Goal: Complete application form

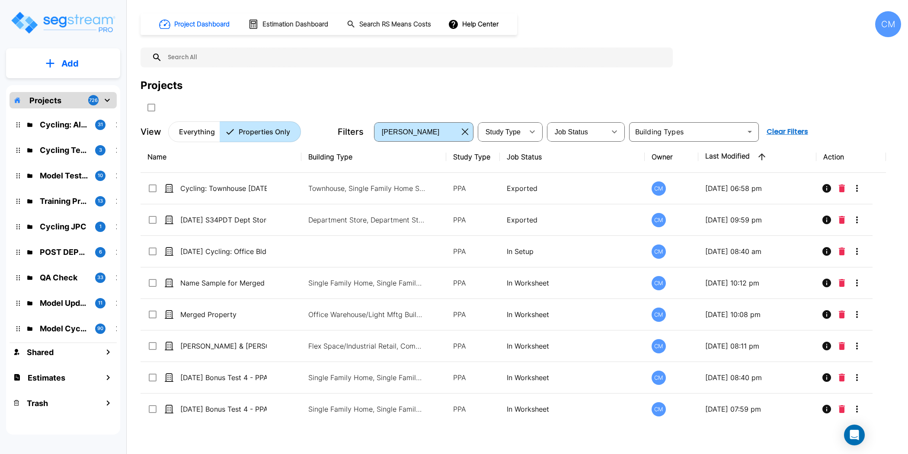
drag, startPoint x: 202, startPoint y: 131, endPoint x: 353, endPoint y: 149, distance: 151.5
click at [202, 131] on p "Everything" at bounding box center [197, 132] width 36 height 10
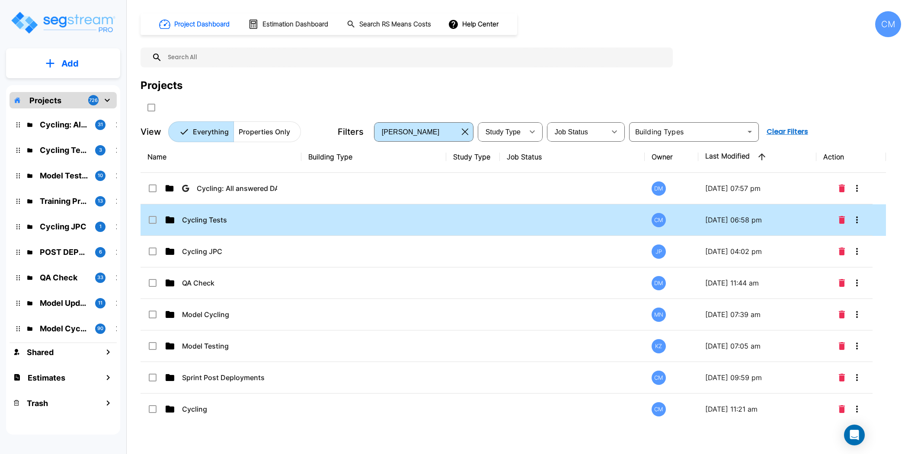
click at [278, 218] on td "Cycling Tests" at bounding box center [221, 221] width 161 height 32
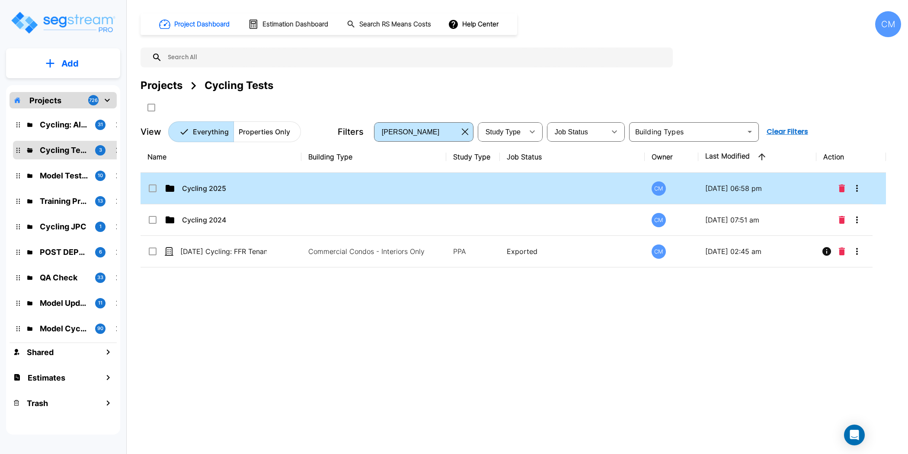
click at [214, 189] on p "Cycling 2025" at bounding box center [225, 188] width 86 height 10
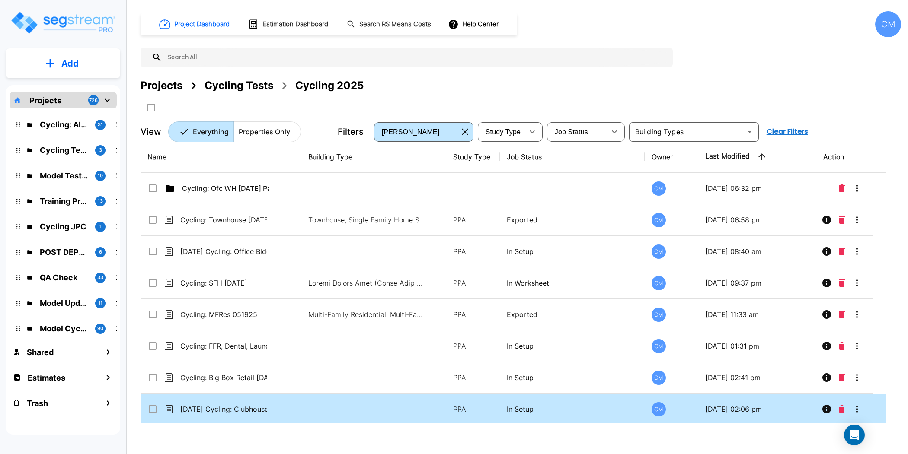
drag, startPoint x: 75, startPoint y: 54, endPoint x: 384, endPoint y: 417, distance: 476.7
click at [75, 54] on button "Add" at bounding box center [63, 63] width 114 height 25
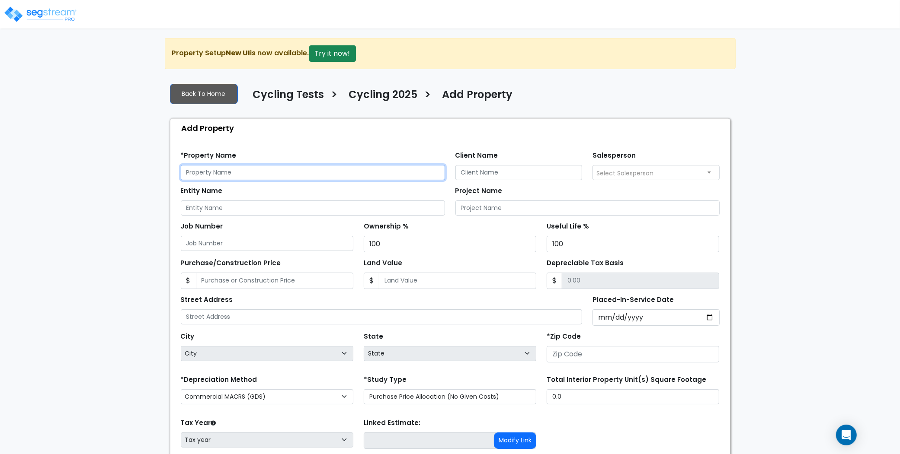
click at [259, 172] on input "text" at bounding box center [313, 172] width 264 height 15
click at [344, 59] on button "Try it now!" at bounding box center [332, 53] width 47 height 16
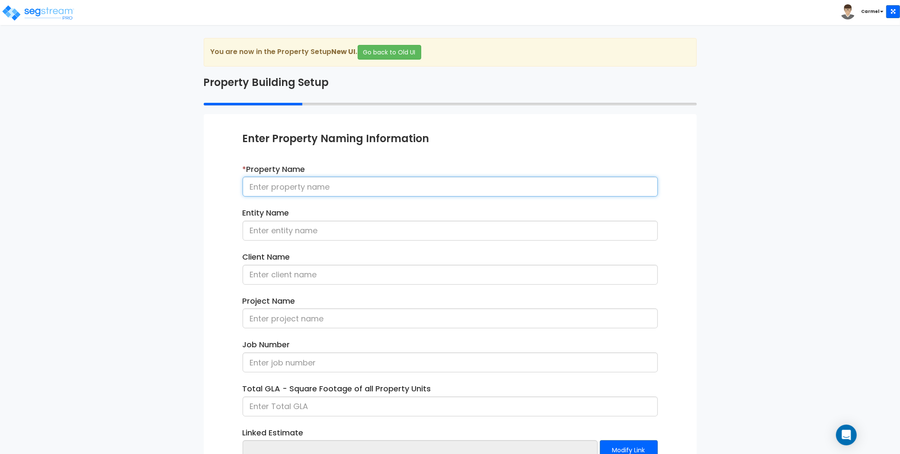
click at [292, 188] on input at bounding box center [450, 187] width 415 height 20
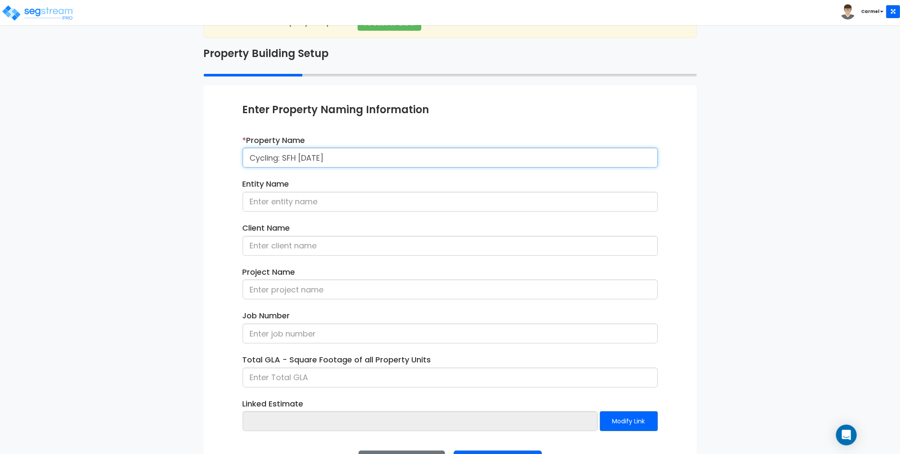
scroll to position [62, 0]
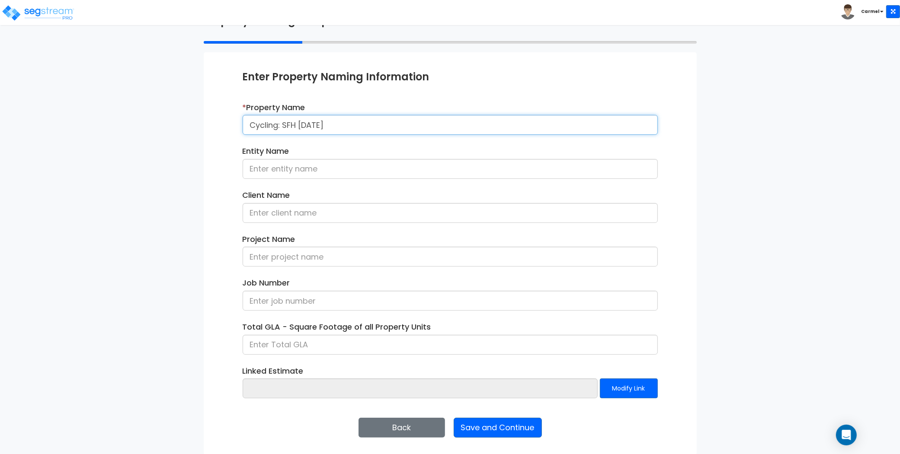
type input "Cycling: SFH [DATE]"
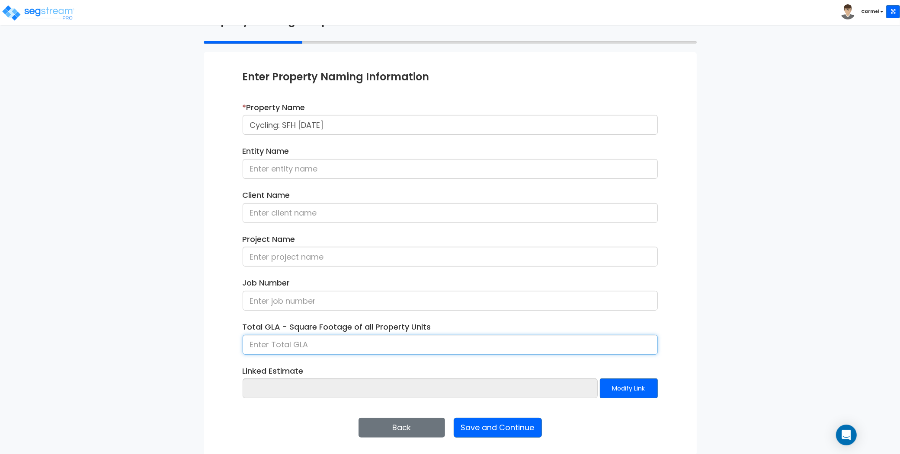
click at [302, 342] on input at bounding box center [450, 345] width 415 height 20
click at [302, 342] on input "3,500,234" at bounding box center [450, 345] width 415 height 20
type input "3,520"
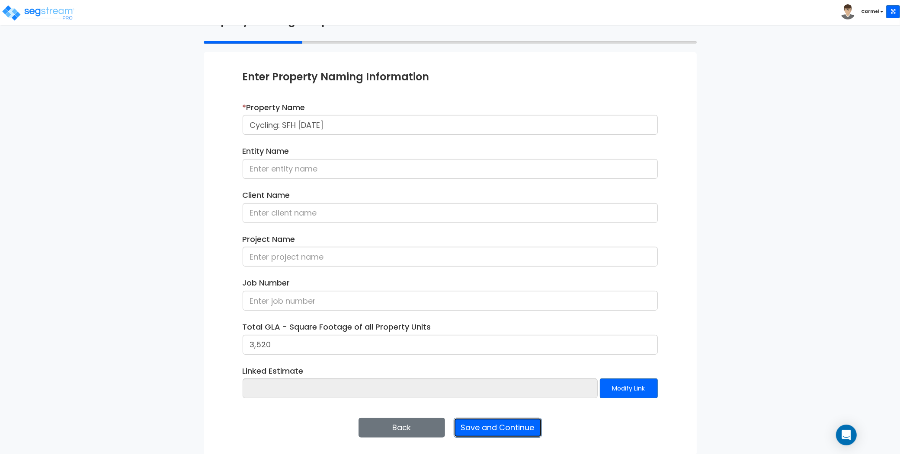
click at [512, 427] on button "Save and Continue" at bounding box center [498, 428] width 88 height 20
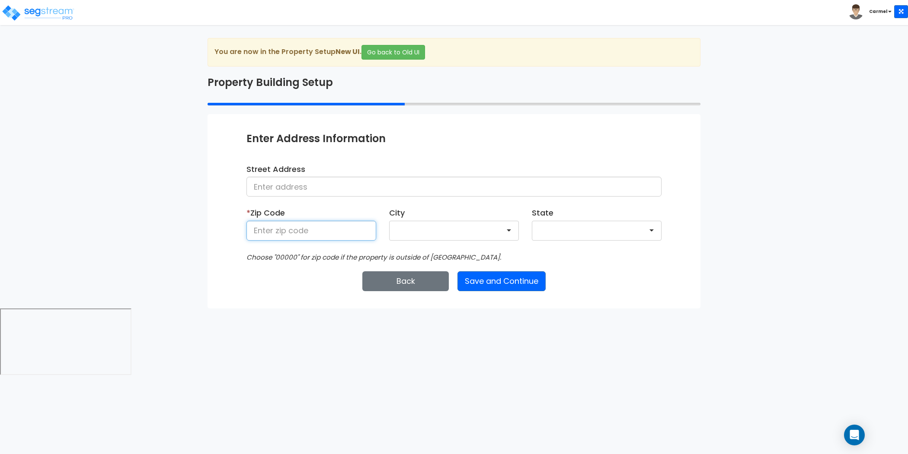
click at [304, 227] on input at bounding box center [311, 231] width 130 height 20
type input "80219"
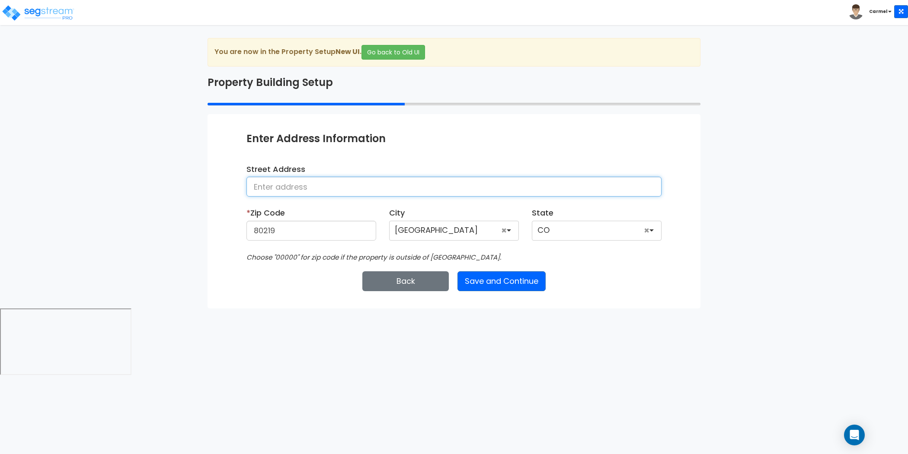
click at [303, 184] on input at bounding box center [453, 187] width 415 height 20
type input "123 Street Address"
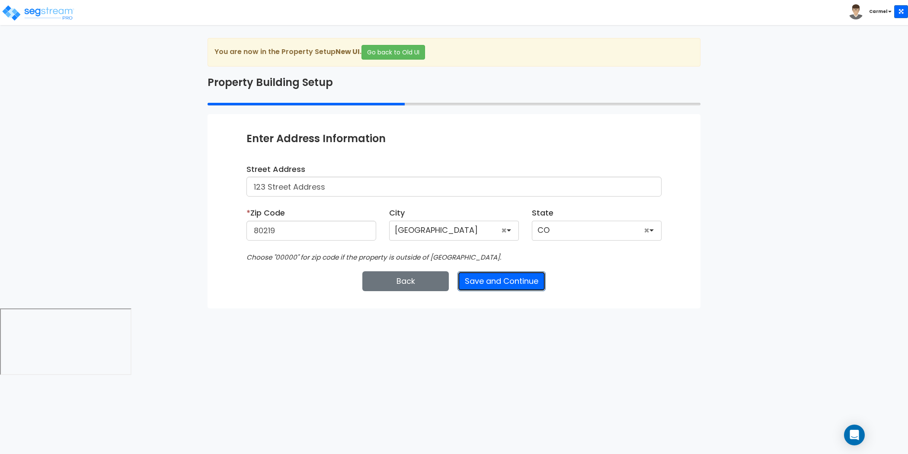
click at [502, 281] on button "Save and Continue" at bounding box center [502, 282] width 88 height 20
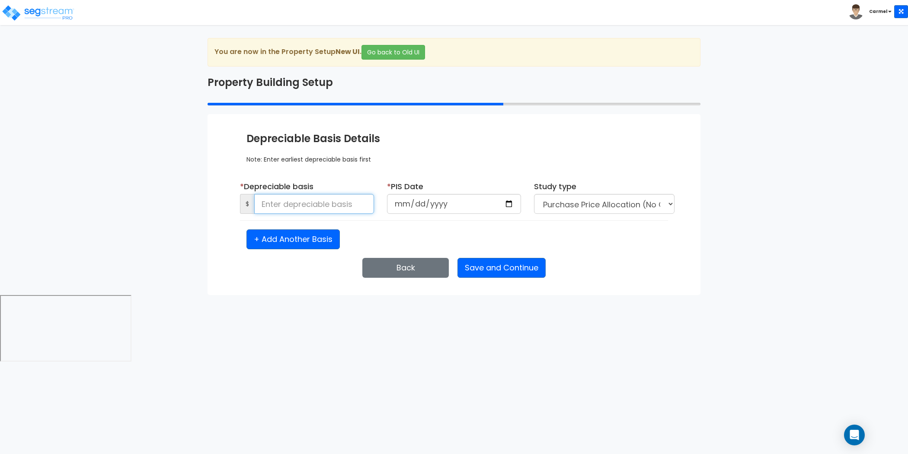
click at [349, 195] on input at bounding box center [314, 204] width 120 height 20
type input "2,500,000"
click at [512, 205] on input "date" at bounding box center [454, 204] width 134 height 20
type input "2024-12-12"
select select "2024"
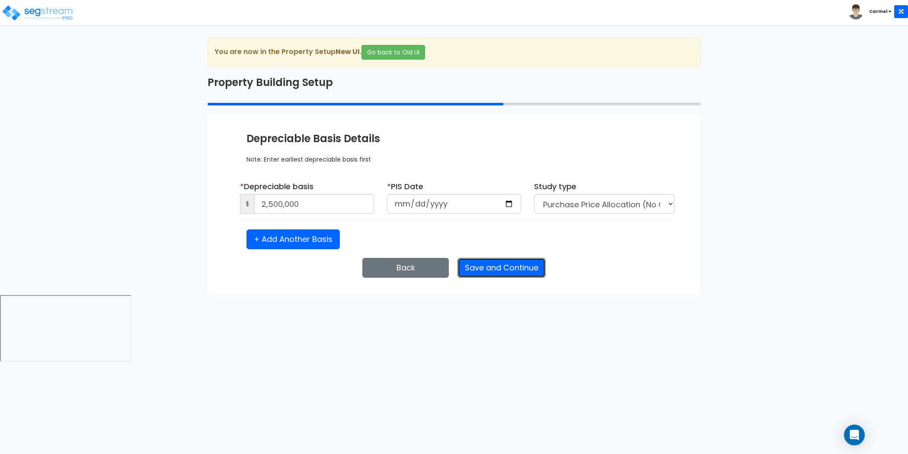
click at [505, 272] on button "Save and Continue" at bounding box center [502, 268] width 88 height 20
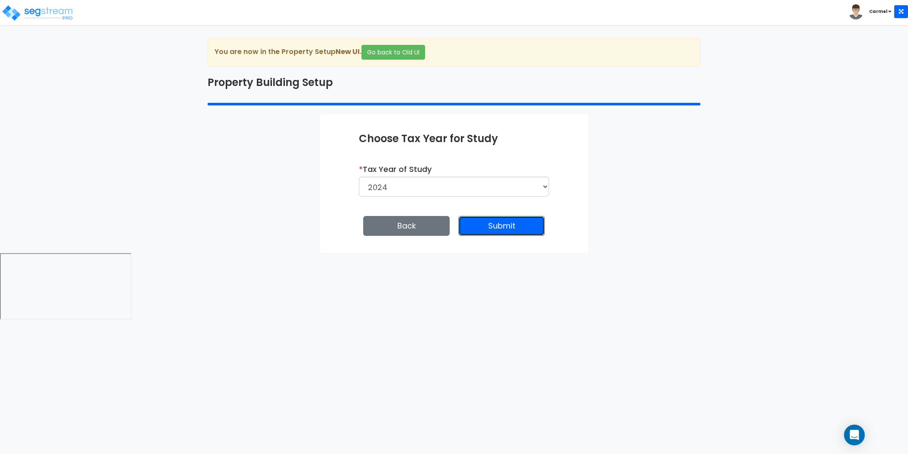
click at [478, 225] on button "Submit" at bounding box center [501, 226] width 86 height 20
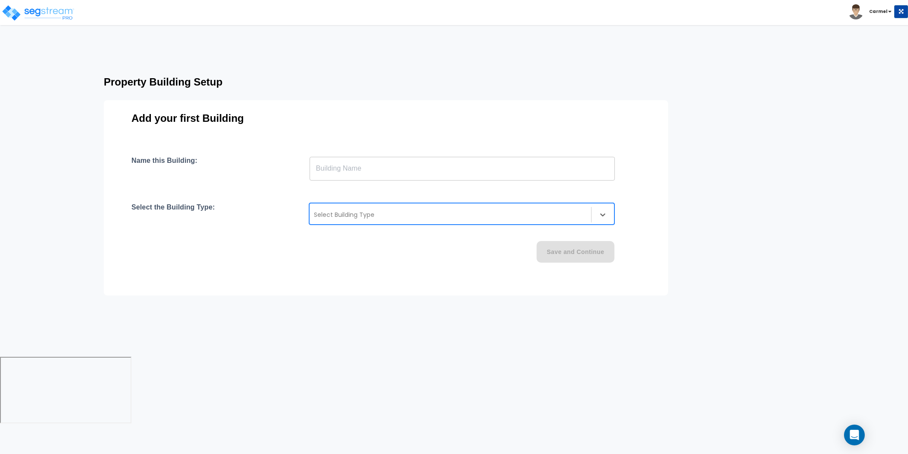
click at [446, 219] on div at bounding box center [450, 215] width 273 height 10
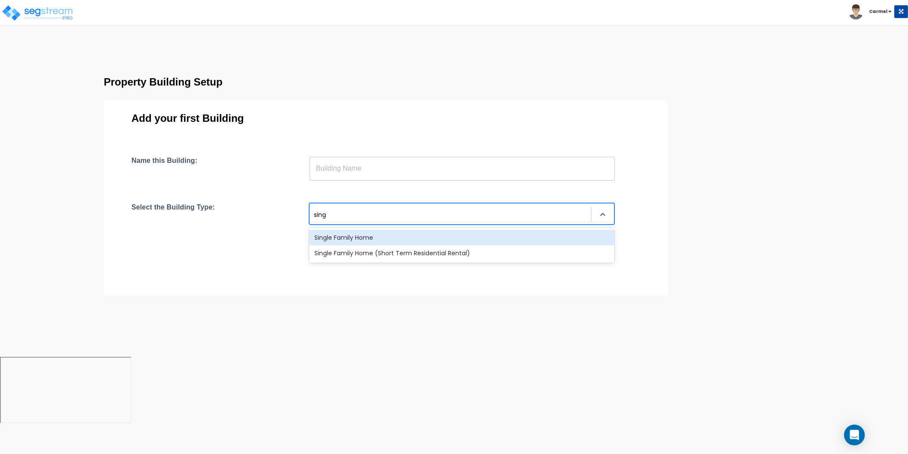
type input "singl"
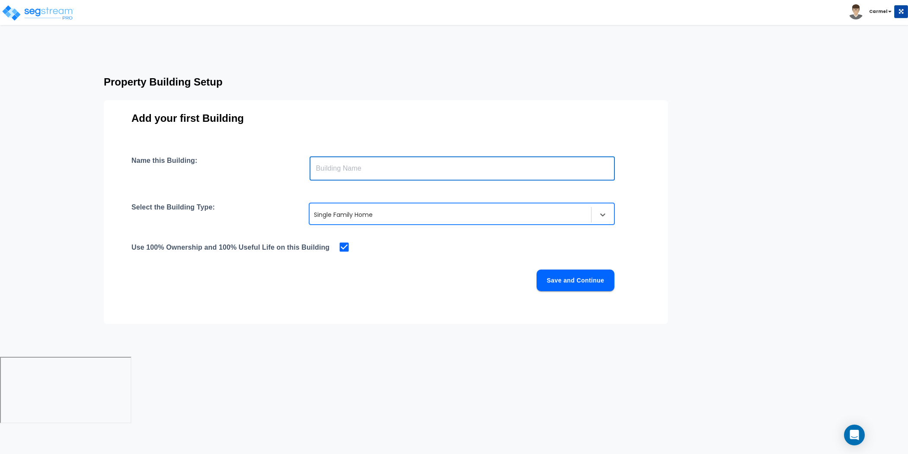
click at [429, 174] on input "text" at bounding box center [462, 169] width 305 height 24
type input "House"
click at [589, 286] on button "Save and Continue" at bounding box center [576, 281] width 78 height 22
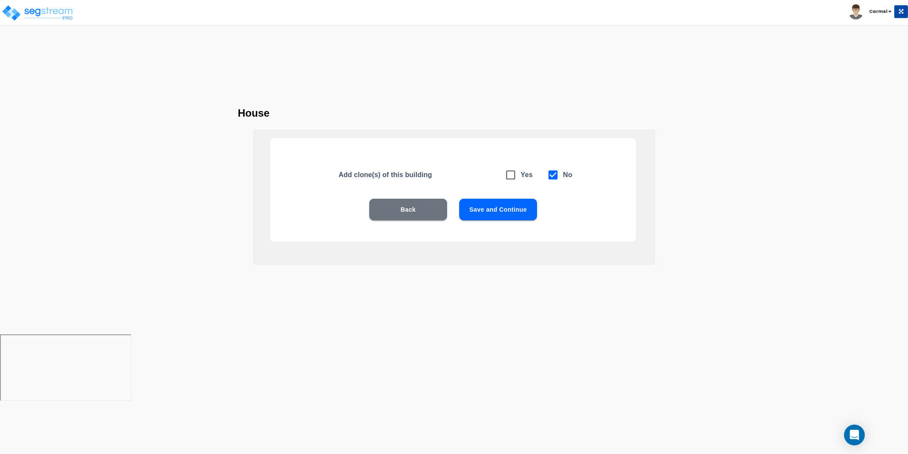
click at [506, 208] on button "Save and Continue" at bounding box center [498, 210] width 78 height 22
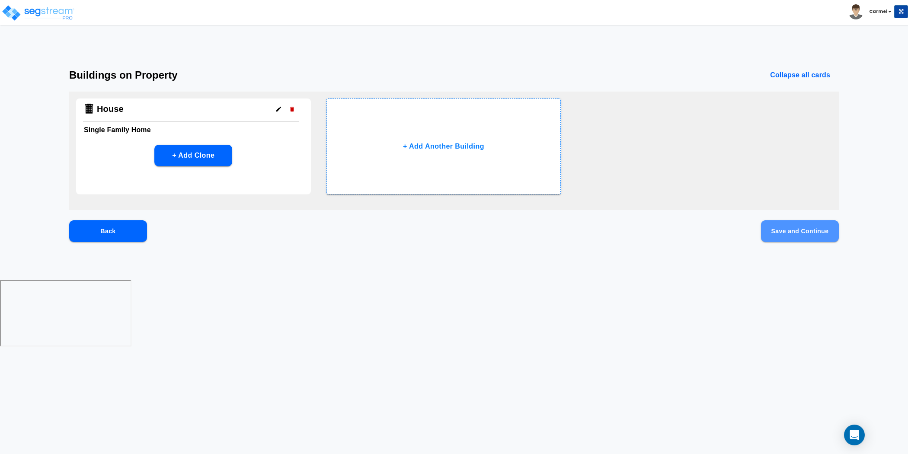
click at [787, 221] on button "Save and Continue" at bounding box center [800, 232] width 78 height 22
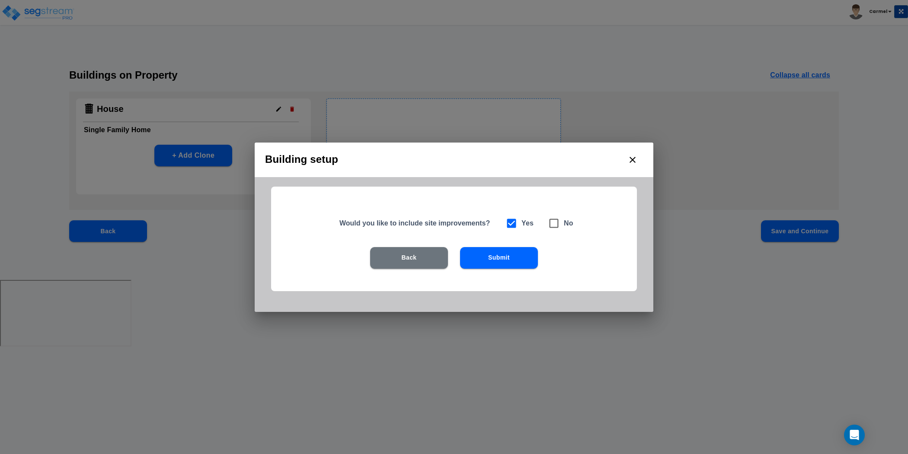
click at [502, 269] on div "Back Submit" at bounding box center [454, 271] width 310 height 48
click at [501, 257] on button "Submit" at bounding box center [499, 258] width 78 height 22
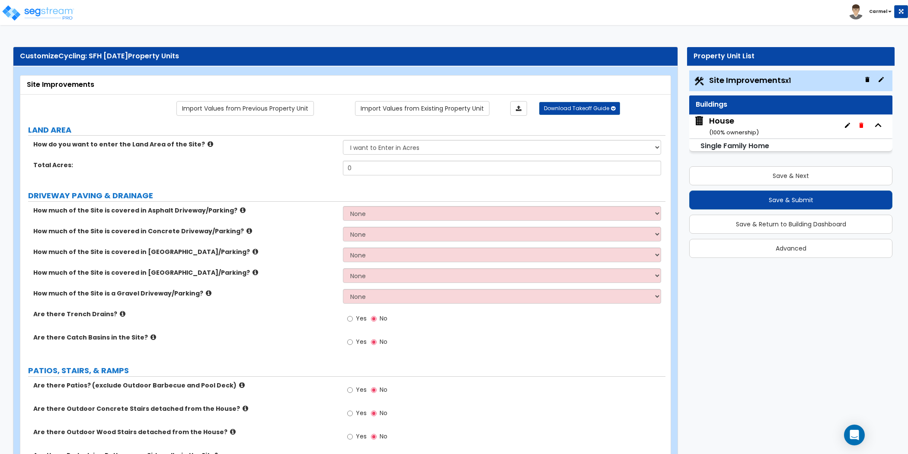
click at [589, 342] on div "Yes No" at bounding box center [504, 344] width 323 height 23
click at [731, 120] on div "House ( 100 % ownership)" at bounding box center [734, 126] width 50 height 22
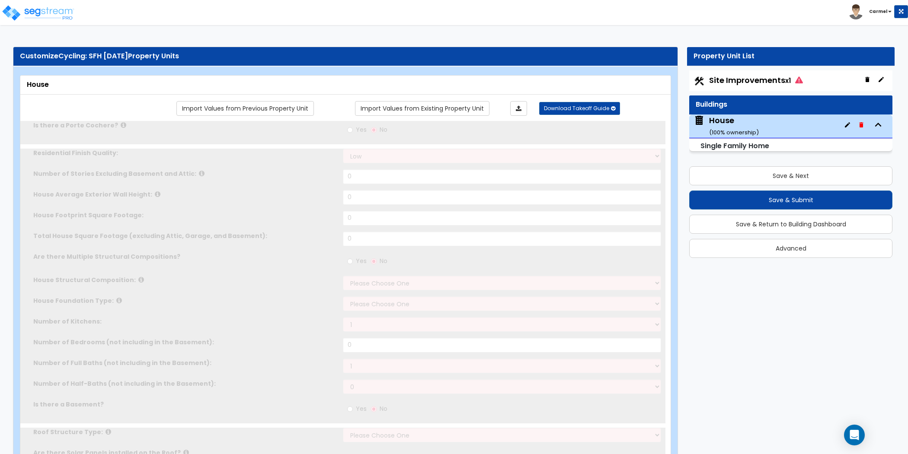
type input "1"
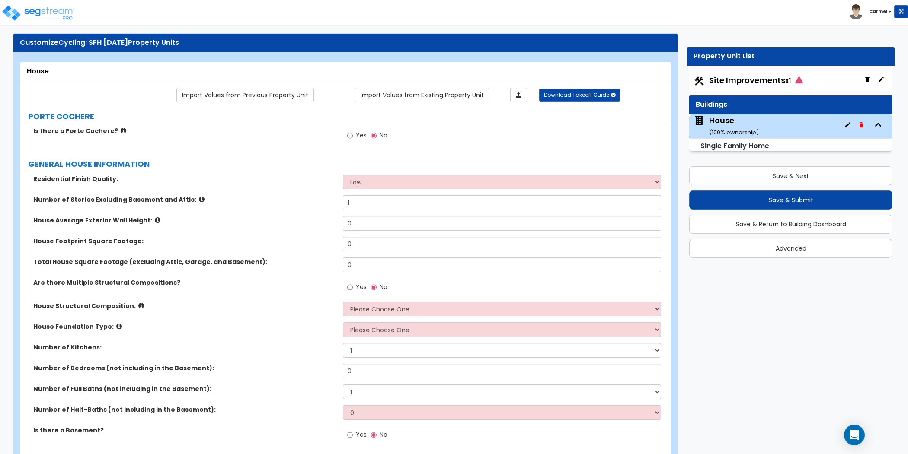
scroll to position [16, 0]
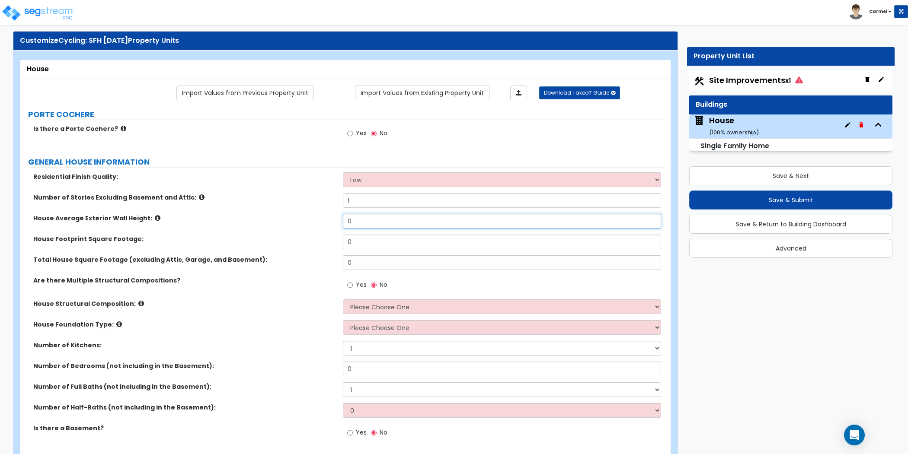
click at [372, 220] on input "0" at bounding box center [502, 221] width 318 height 15
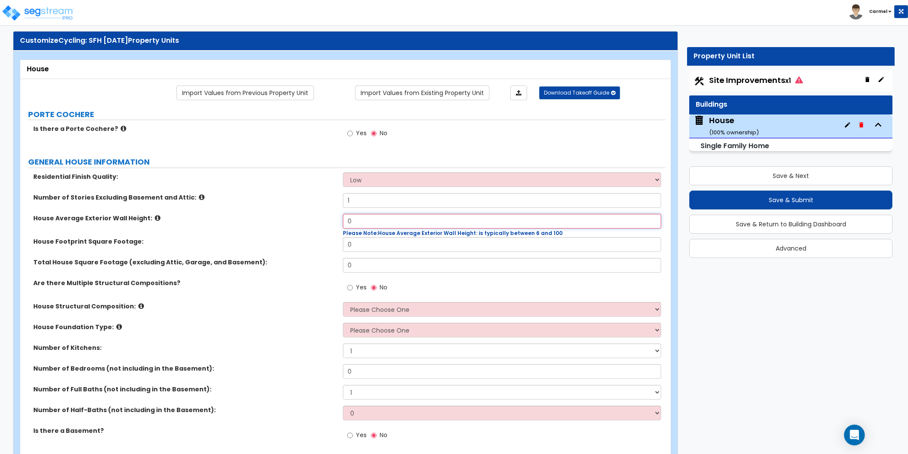
paste input "text"
type input "0"
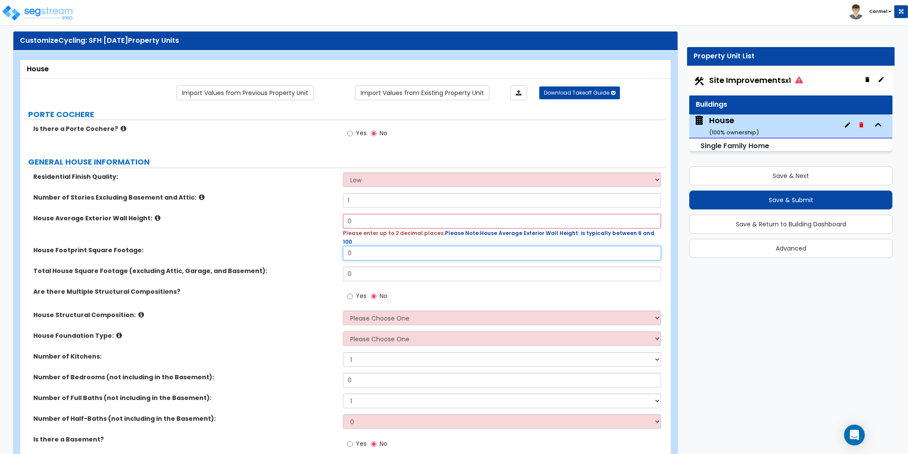
click at [405, 246] on input "0" at bounding box center [502, 253] width 318 height 15
paste input "text"
type input "0"
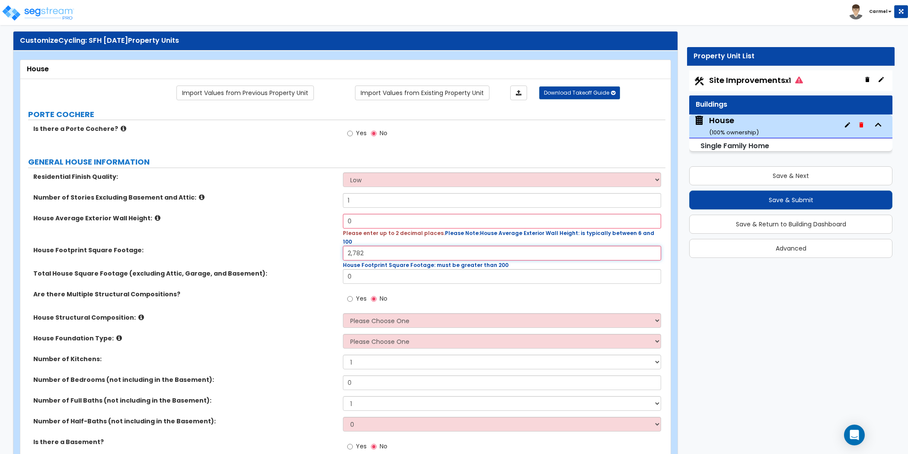
type input "2,782"
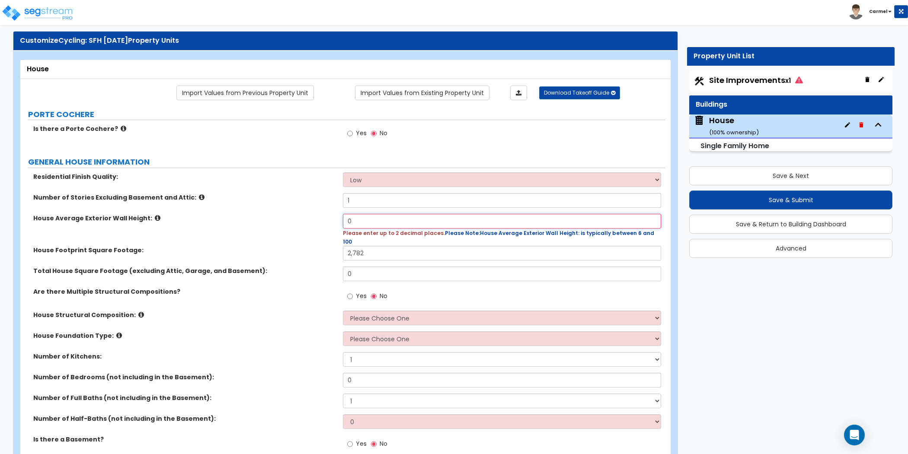
click at [399, 218] on input "0" at bounding box center [502, 221] width 318 height 15
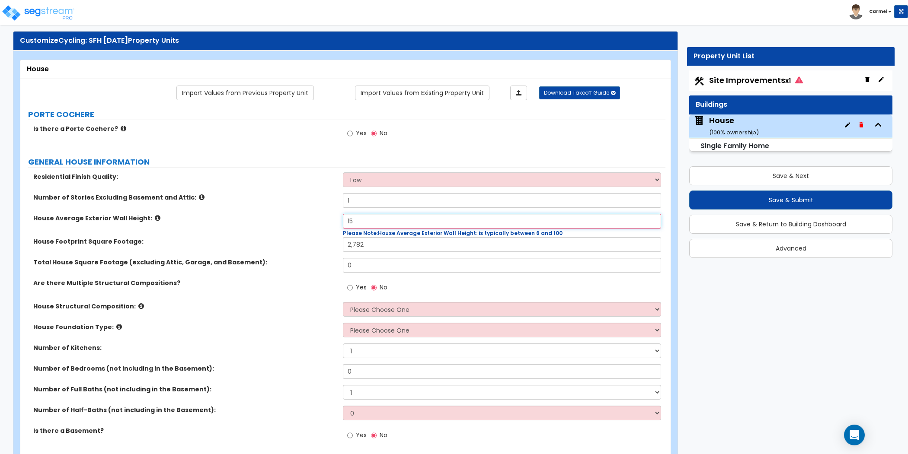
type input "15"
click at [393, 263] on input "0" at bounding box center [502, 265] width 318 height 15
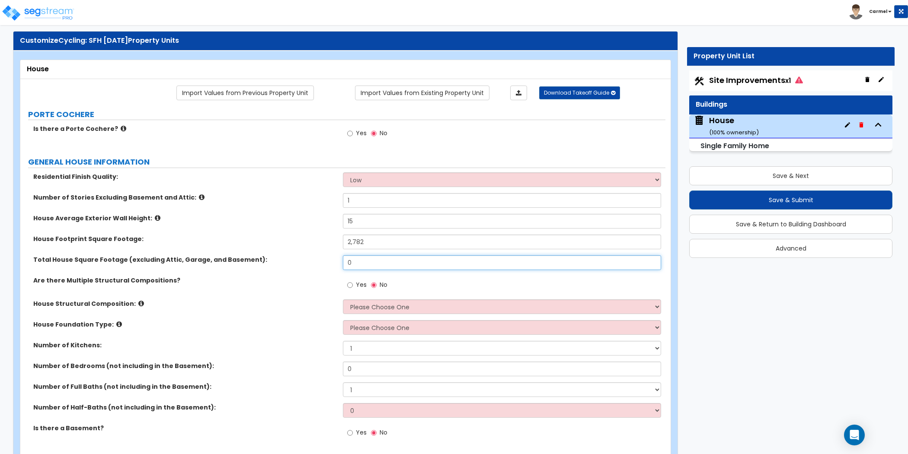
click at [393, 263] on input "0" at bounding box center [502, 263] width 318 height 15
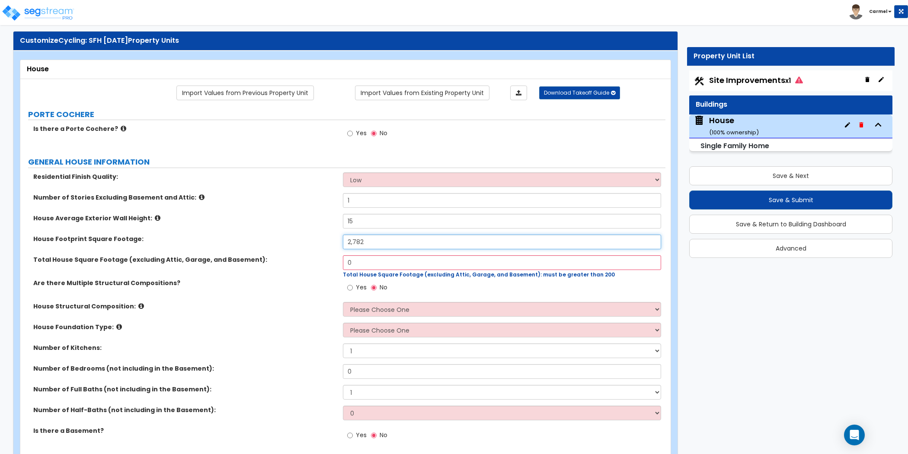
click at [389, 239] on input "2,782" at bounding box center [502, 242] width 318 height 15
type input "2,781"
click at [370, 256] on input "0" at bounding box center [502, 263] width 318 height 15
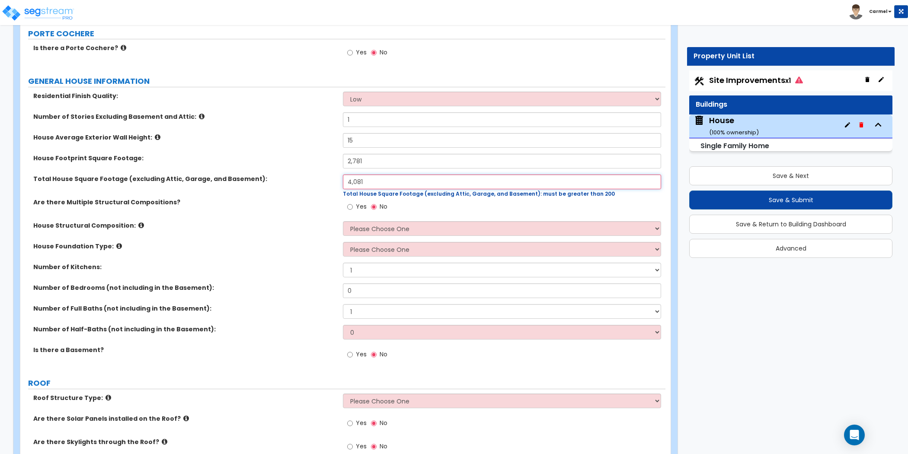
scroll to position [98, 0]
type input "4,081"
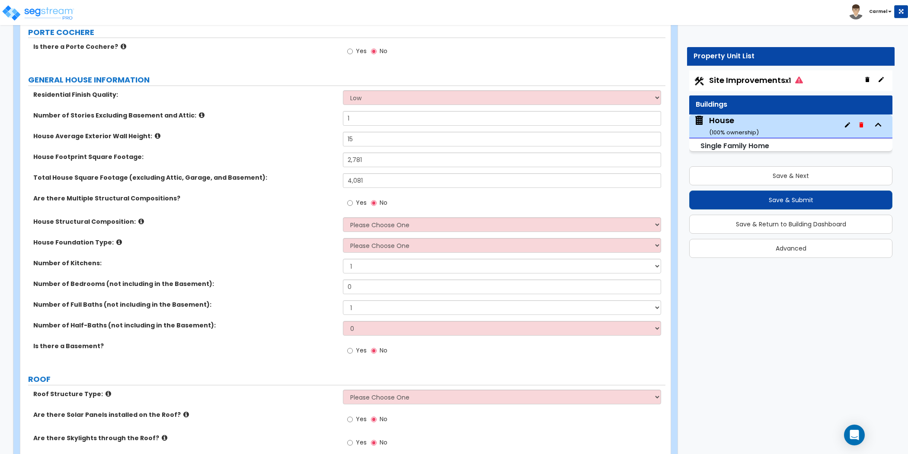
click at [346, 355] on div "Yes No" at bounding box center [367, 352] width 49 height 20
click at [352, 346] on input "Yes" at bounding box center [350, 351] width 6 height 10
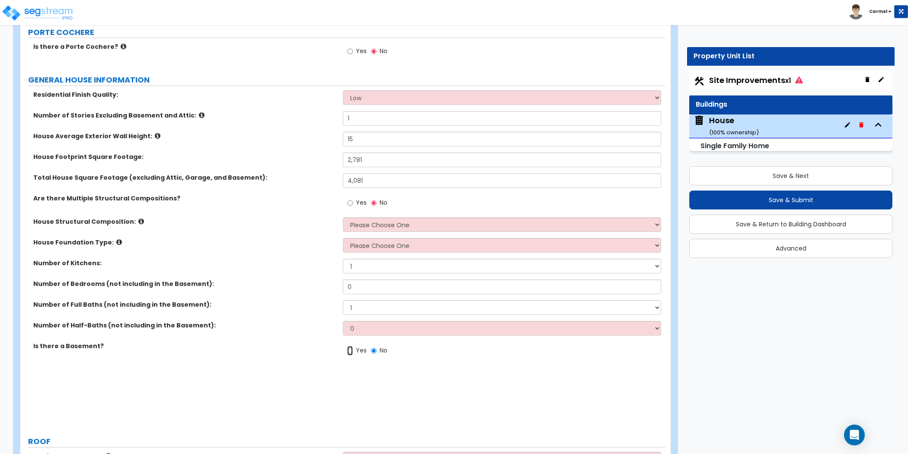
radio input "true"
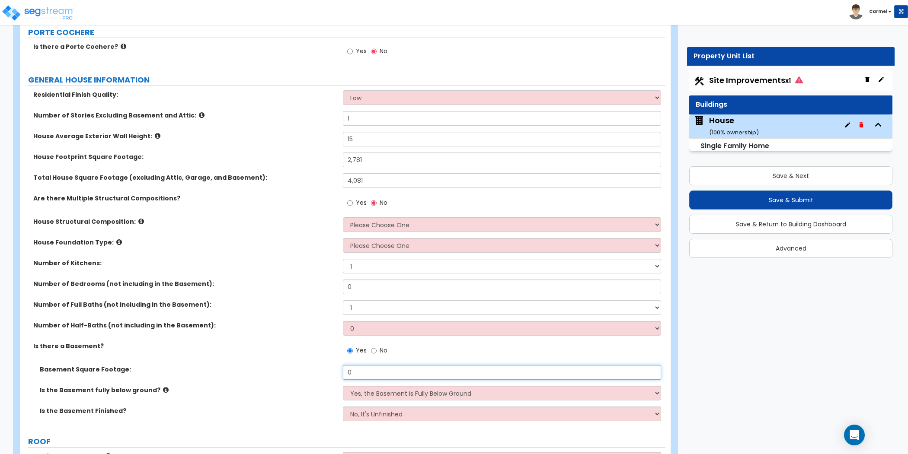
click at [378, 373] on input "0" at bounding box center [502, 372] width 318 height 15
type input "3,598"
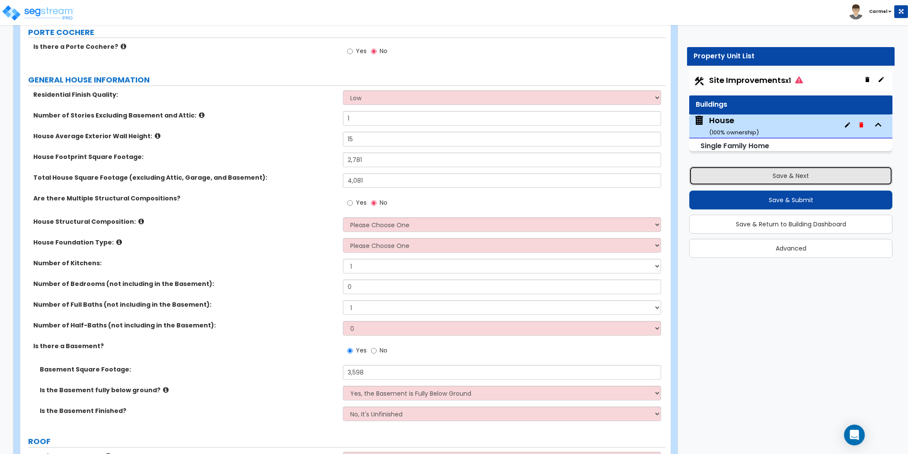
click at [746, 171] on button "Save & Next" at bounding box center [790, 175] width 203 height 19
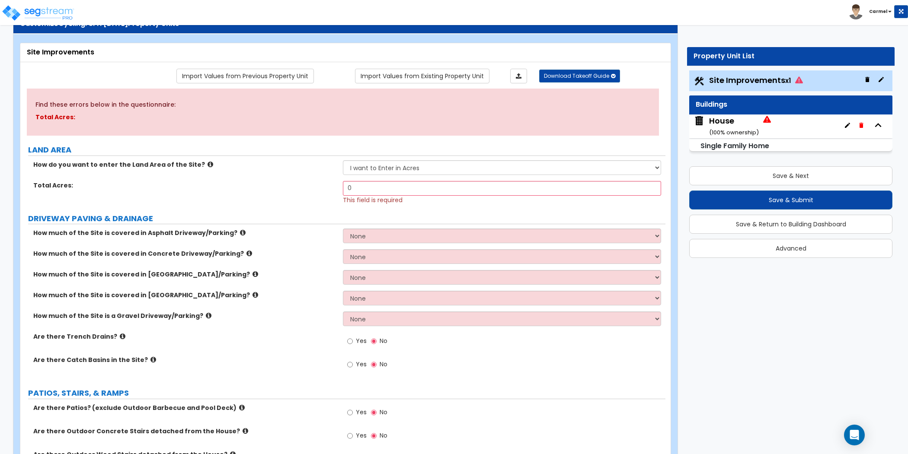
scroll to position [189, 0]
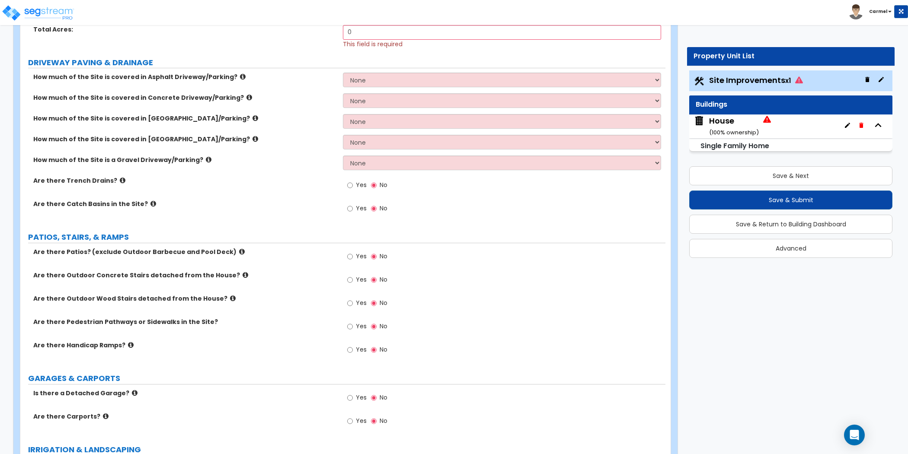
click at [357, 254] on span "Yes" at bounding box center [361, 256] width 11 height 9
click at [353, 254] on input "Yes" at bounding box center [350, 257] width 6 height 10
radio input "true"
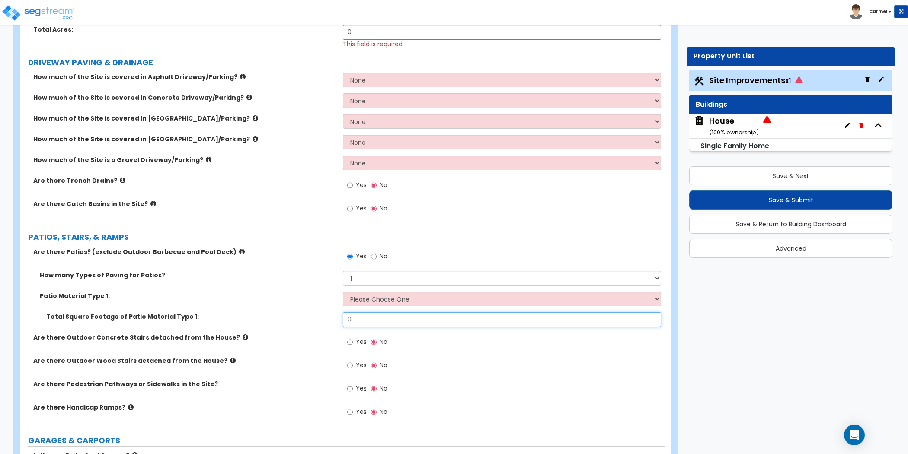
click at [400, 316] on input "0" at bounding box center [502, 320] width 318 height 15
type input "600"
click at [502, 376] on div "Yes No" at bounding box center [504, 368] width 323 height 23
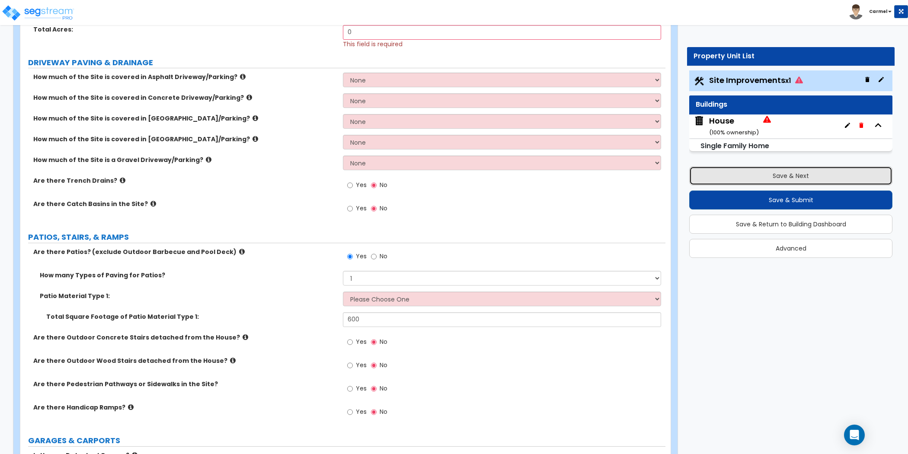
click at [812, 176] on button "Save & Next" at bounding box center [790, 175] width 203 height 19
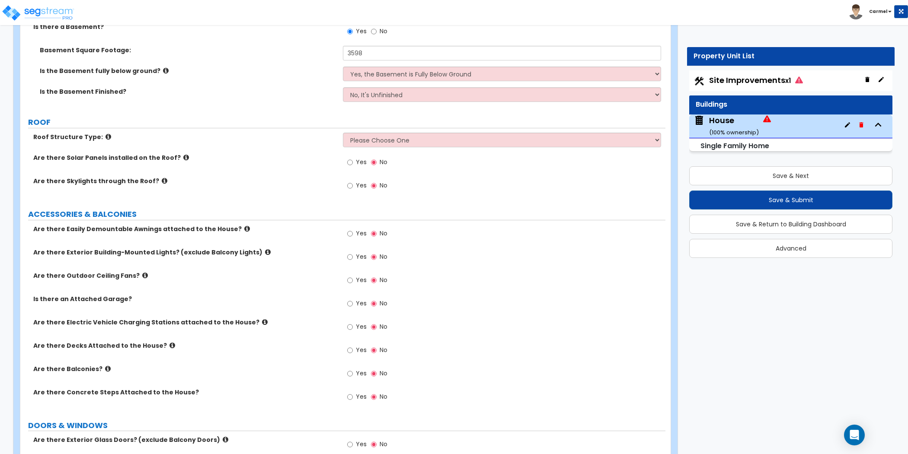
scroll to position [1213, 0]
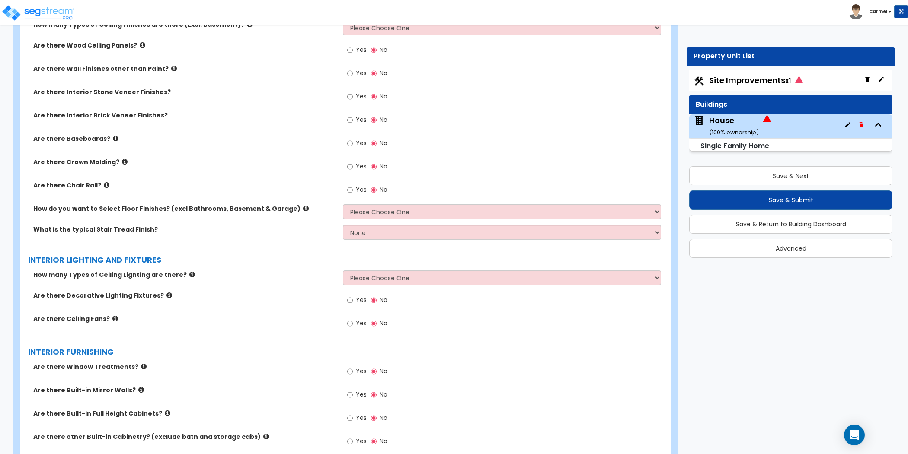
click at [522, 358] on div "Find these errors below in the questionnaire: House Structural Composition: POR…" at bounding box center [343, 82] width 632 height 2349
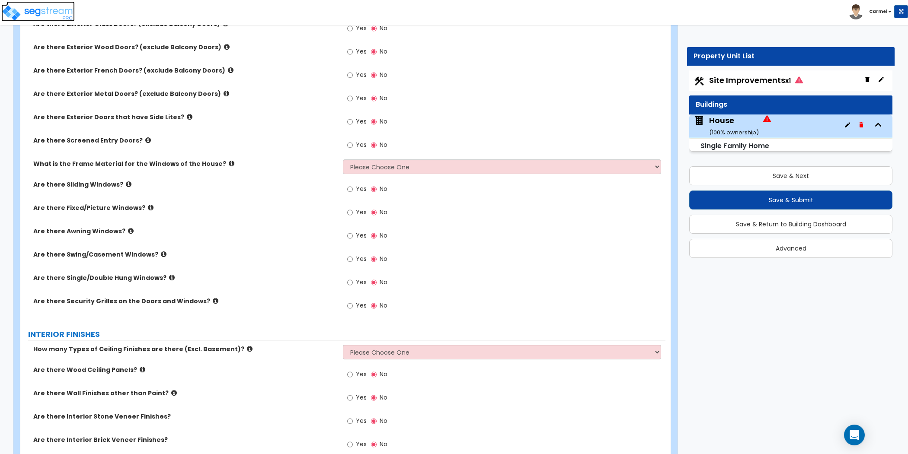
scroll to position [867, 0]
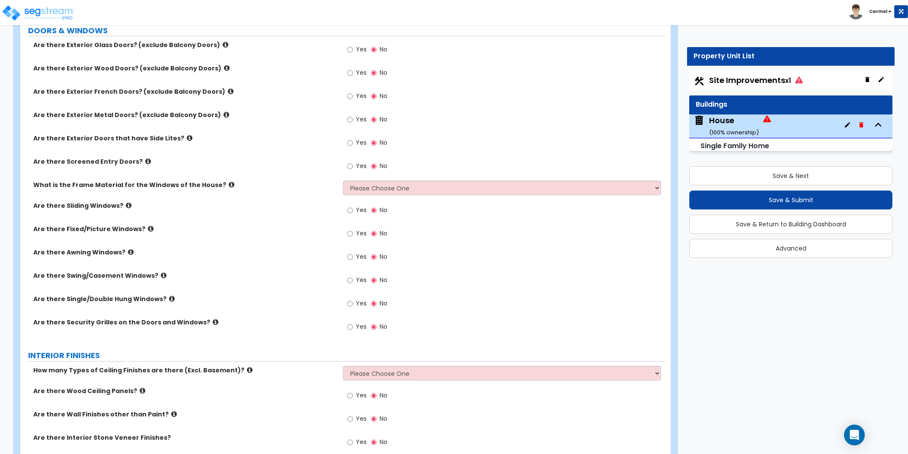
click at [228, 89] on icon at bounding box center [231, 91] width 6 height 6
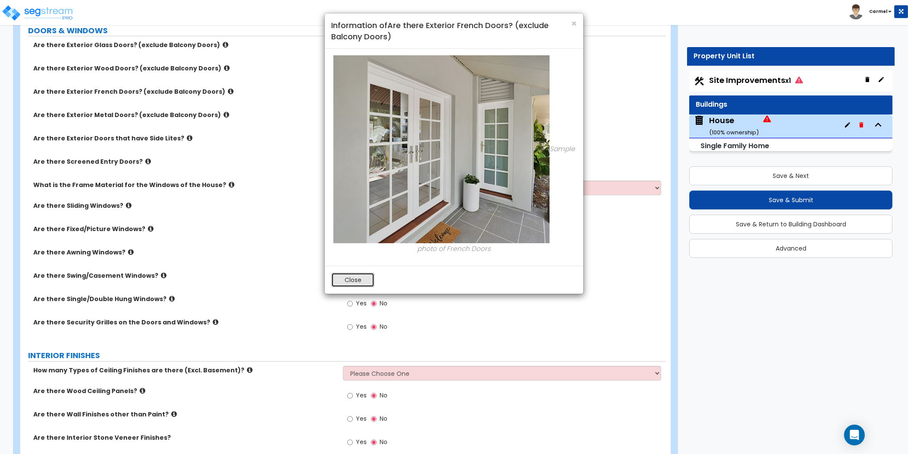
click at [356, 281] on button "Close" at bounding box center [352, 280] width 43 height 15
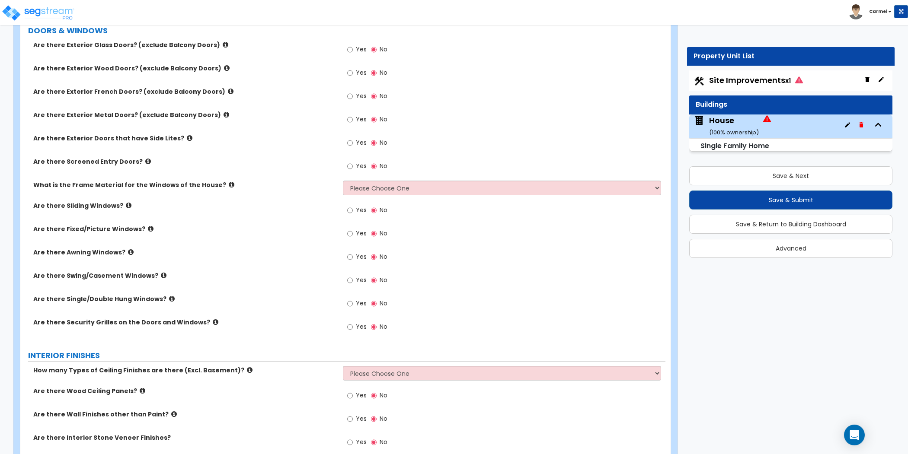
click at [224, 66] on icon at bounding box center [227, 68] width 6 height 6
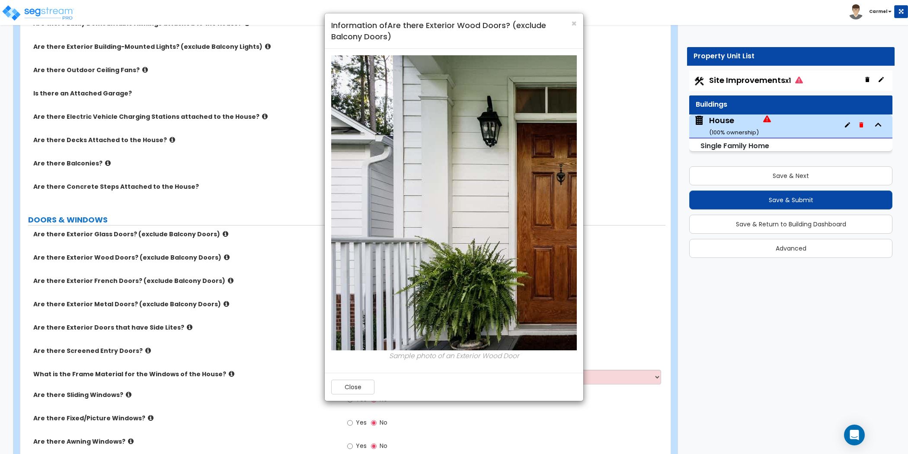
scroll to position [899, 0]
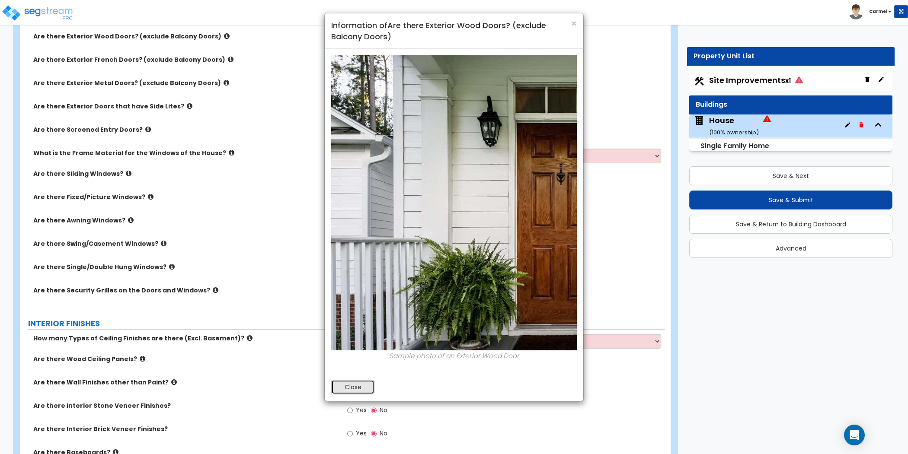
click at [354, 389] on button "Close" at bounding box center [352, 387] width 43 height 15
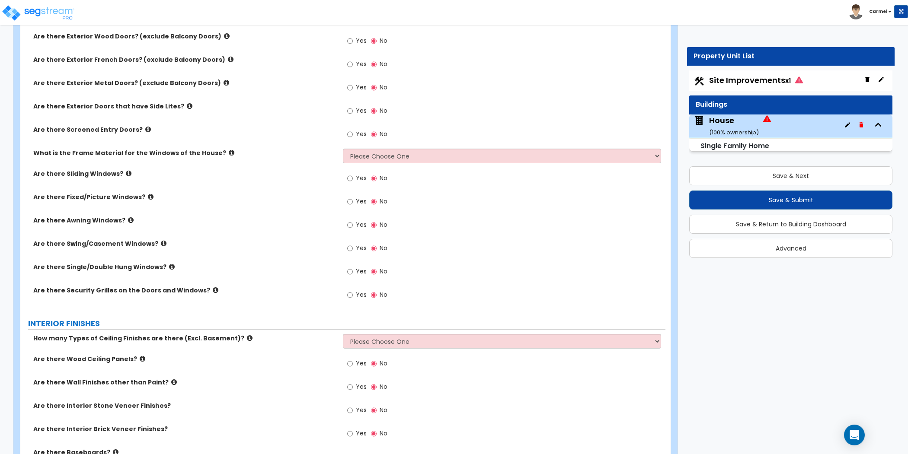
click at [224, 81] on icon at bounding box center [227, 83] width 6 height 6
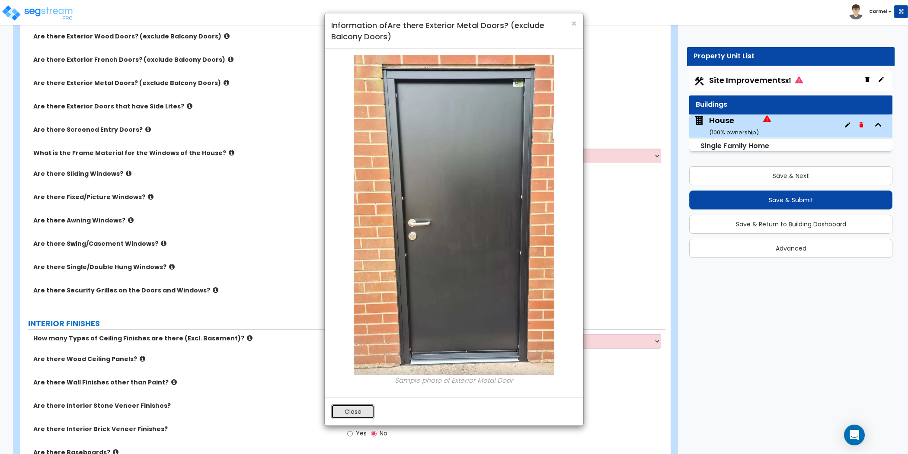
click at [360, 409] on button "Close" at bounding box center [352, 412] width 43 height 15
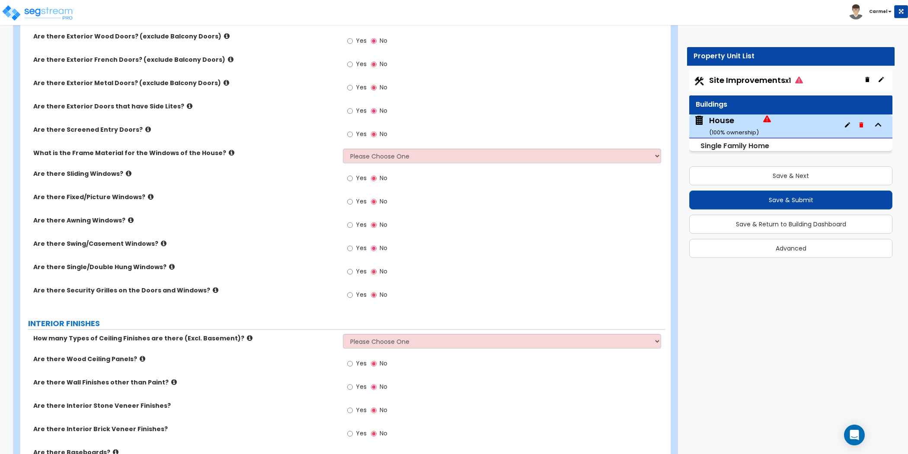
click at [224, 33] on icon at bounding box center [227, 36] width 6 height 6
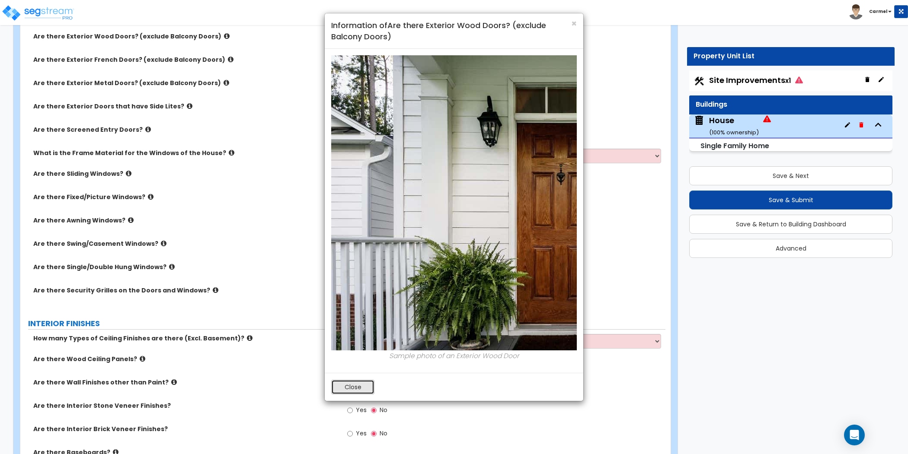
click at [349, 387] on button "Close" at bounding box center [352, 387] width 43 height 15
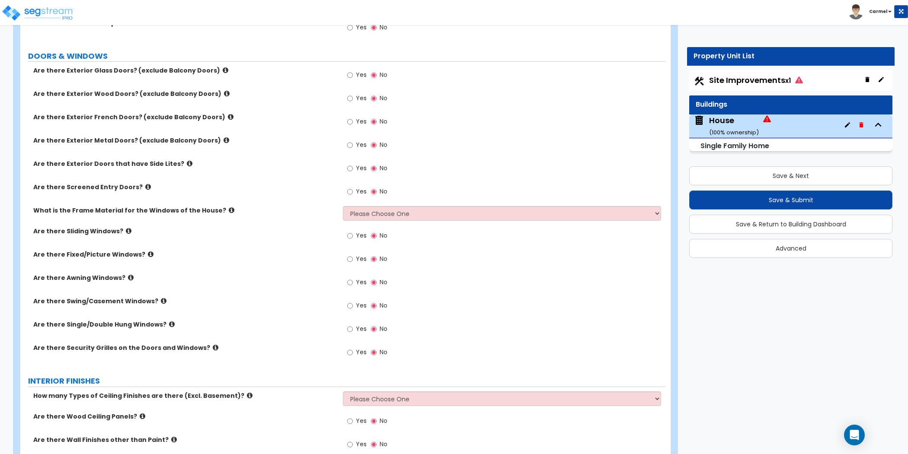
scroll to position [841, 0]
click at [223, 68] on icon at bounding box center [226, 71] width 6 height 6
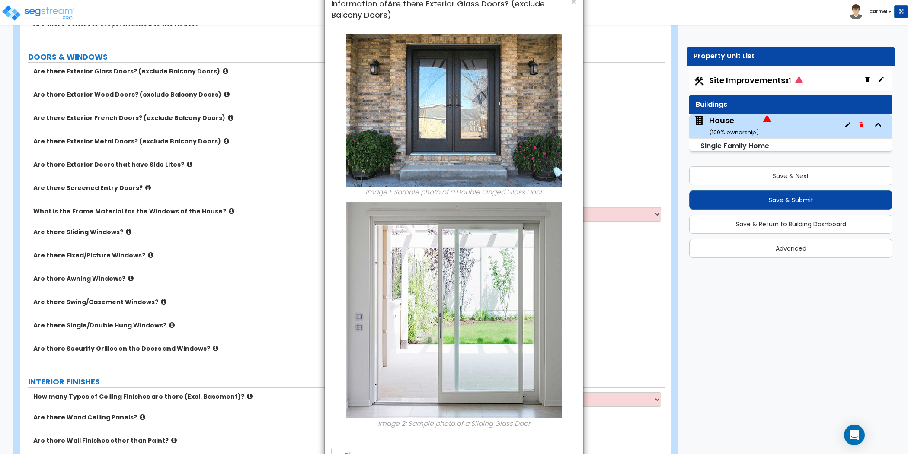
scroll to position [0, 0]
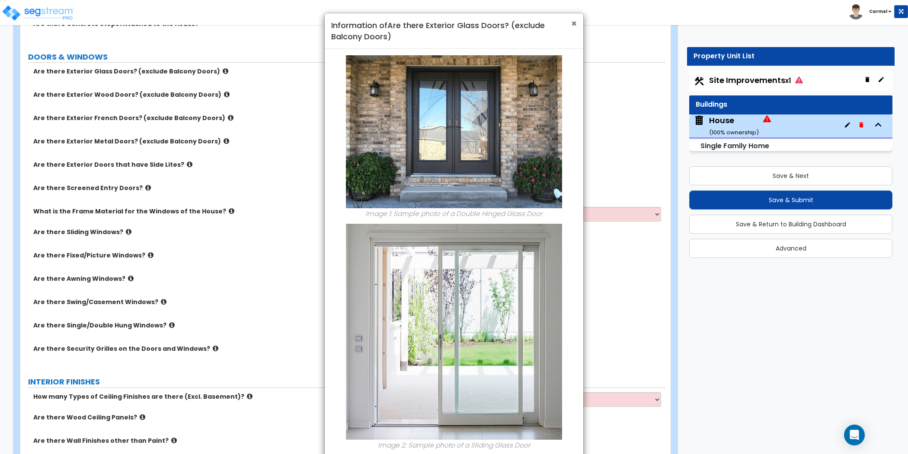
click at [576, 23] on span "×" at bounding box center [574, 23] width 6 height 13
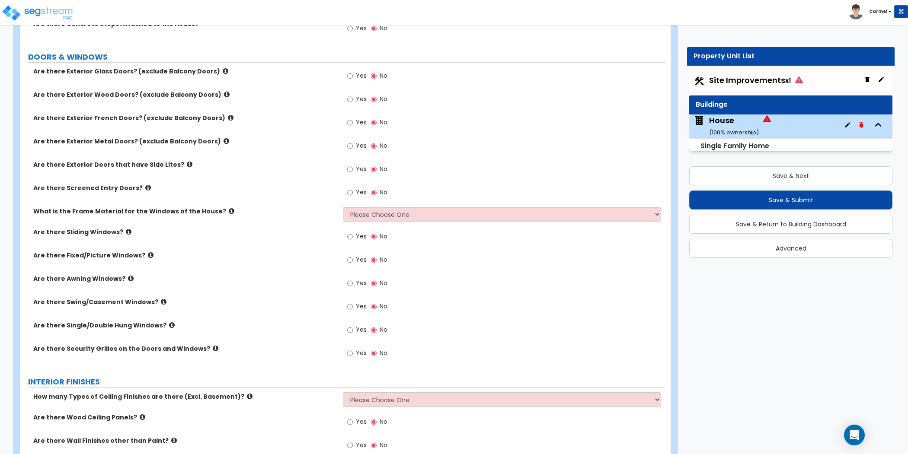
click at [129, 109] on div "Are there Exterior Wood Doors? (exclude Balcony Doors) Yes No" at bounding box center [342, 101] width 645 height 23
click at [349, 72] on input "Yes" at bounding box center [350, 76] width 6 height 10
radio input "true"
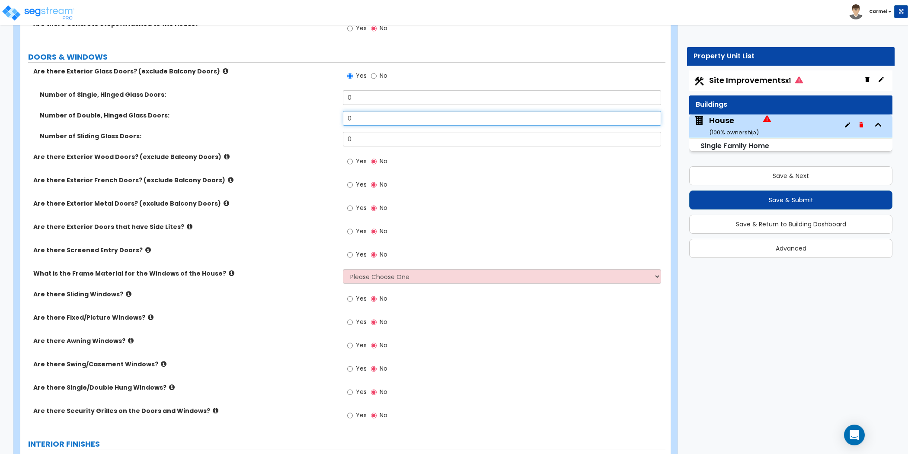
click at [410, 123] on input "0" at bounding box center [502, 118] width 318 height 15
type input "1"
click at [179, 228] on label "Are there Exterior Doors that have Side Lites?" at bounding box center [184, 227] width 303 height 9
click at [182, 247] on label "Are there Screened Entry Doors?" at bounding box center [184, 250] width 303 height 9
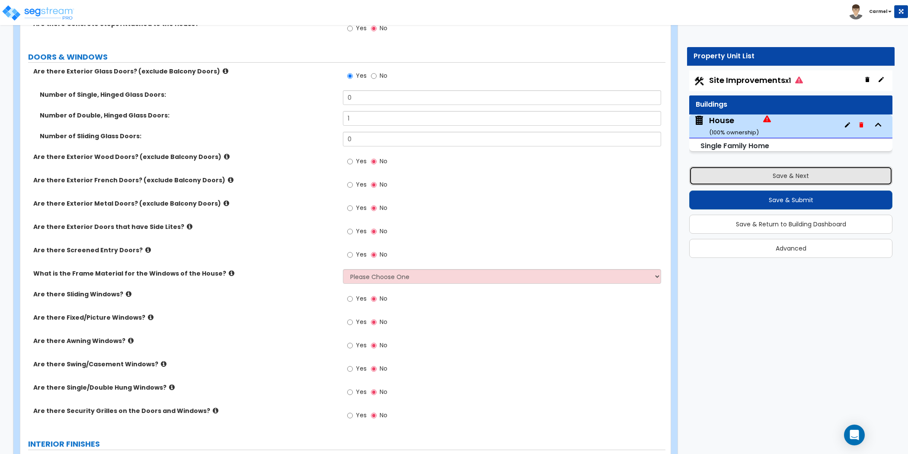
click at [810, 173] on button "Save & Next" at bounding box center [790, 175] width 203 height 19
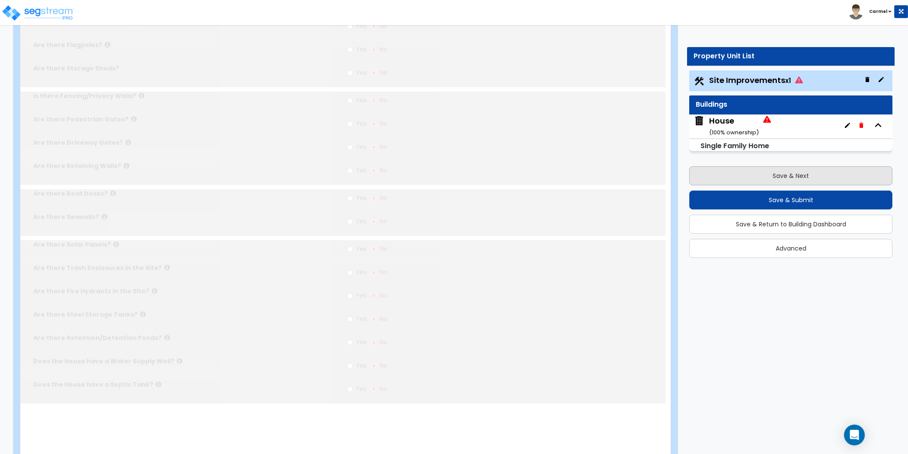
radio input "true"
type input "600"
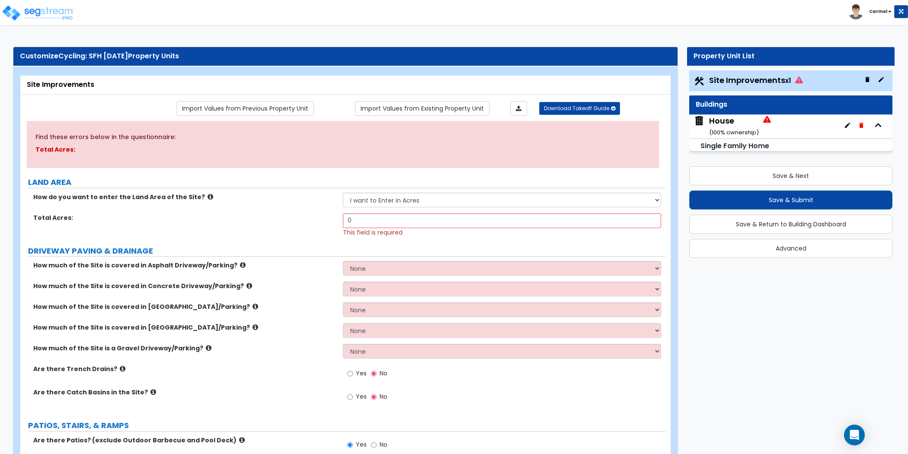
scroll to position [1044, 0]
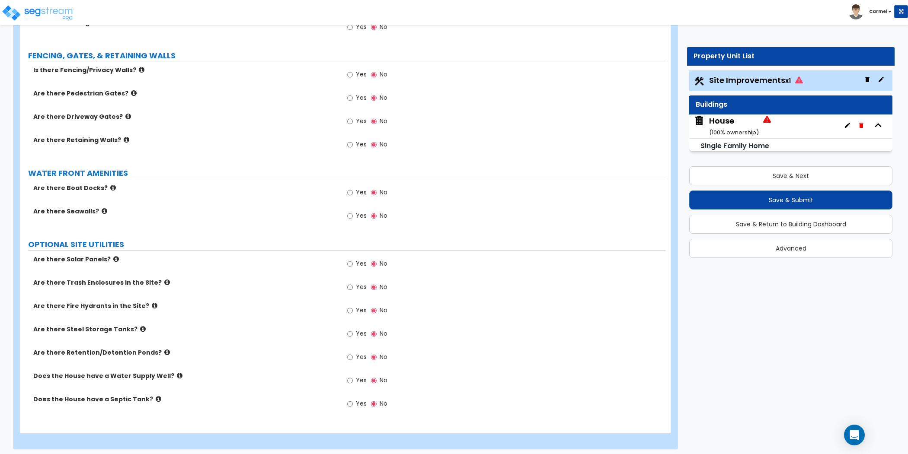
click at [358, 354] on span "Yes" at bounding box center [361, 357] width 11 height 9
click at [353, 354] on input "Yes" at bounding box center [350, 358] width 6 height 10
radio input "true"
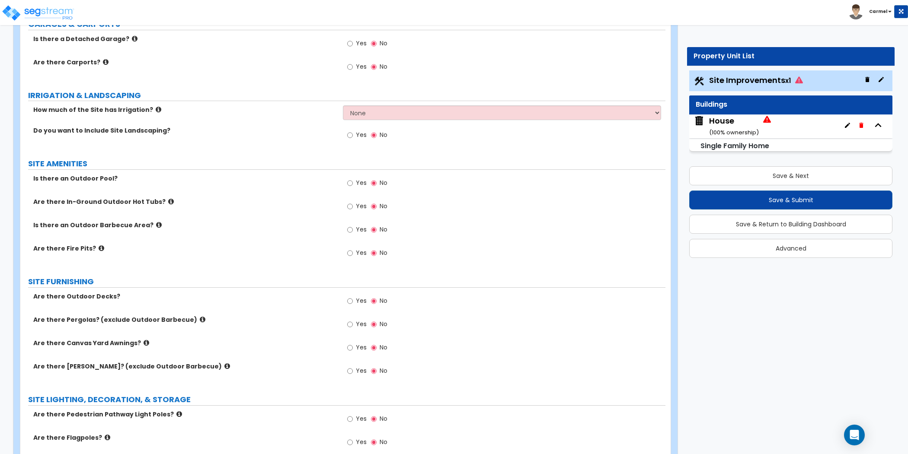
scroll to position [0, 0]
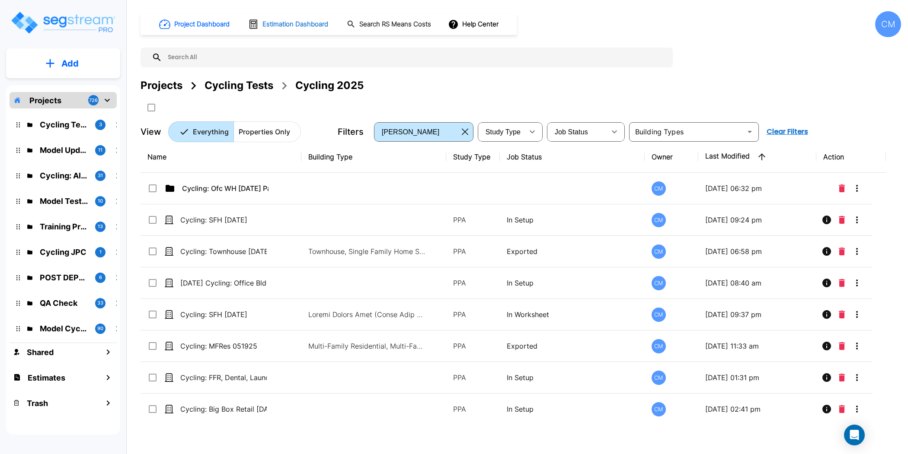
click at [284, 28] on h1 "Estimation Dashboard" at bounding box center [295, 24] width 66 height 10
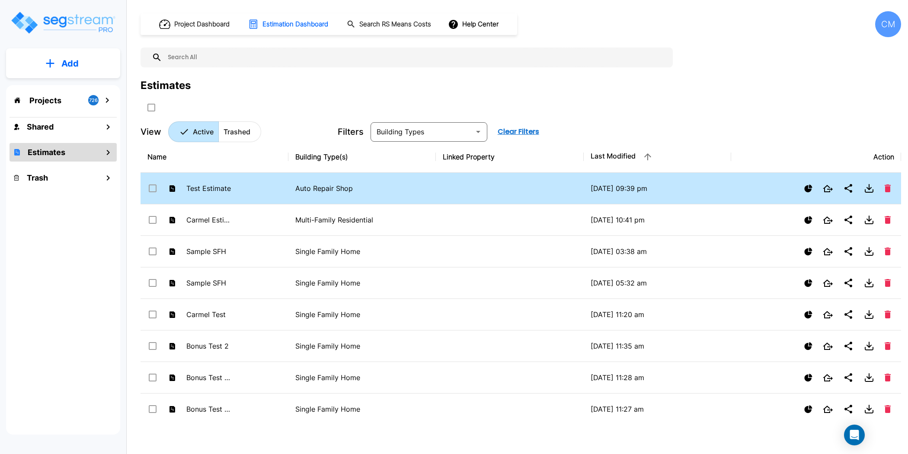
click at [429, 186] on td "Auto Repair Shop" at bounding box center [362, 189] width 148 height 32
checkbox input "true"
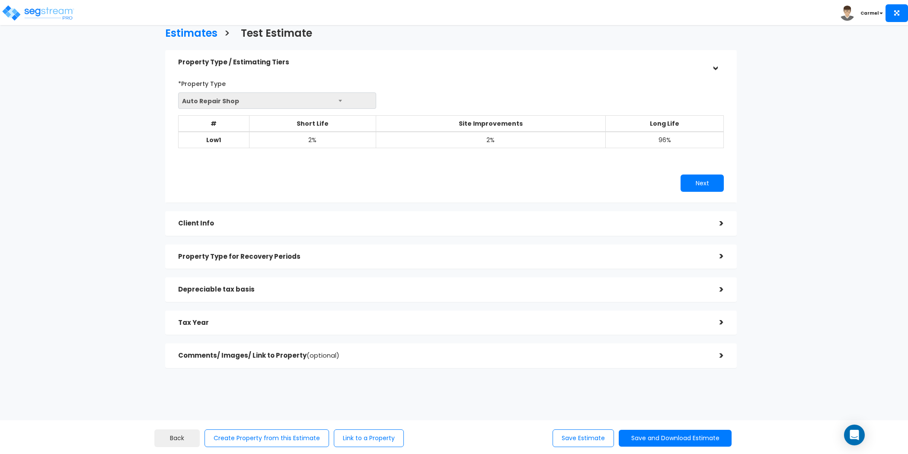
scroll to position [16, 0]
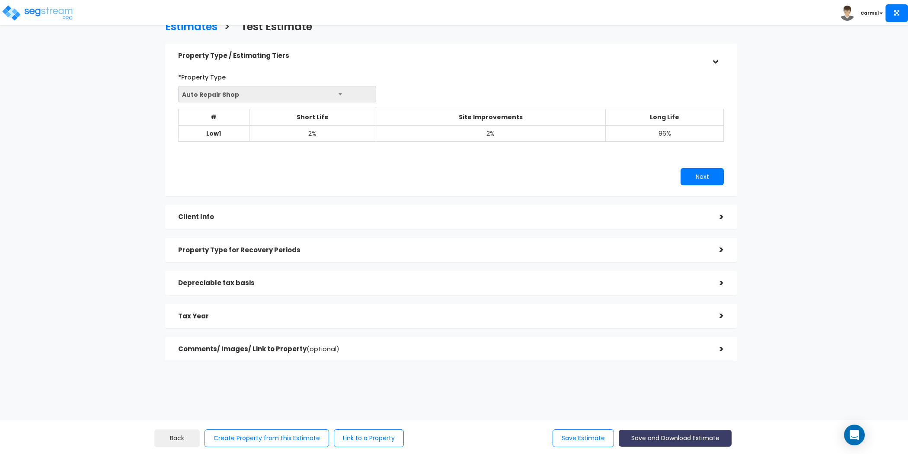
click at [674, 435] on button "Save and Download Estimate" at bounding box center [675, 438] width 113 height 17
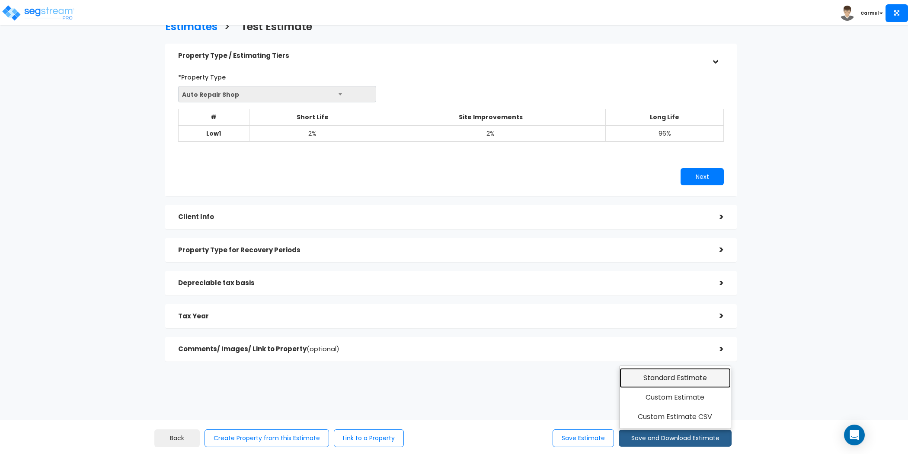
click at [699, 387] on link "Standard Estimate" at bounding box center [675, 378] width 111 height 20
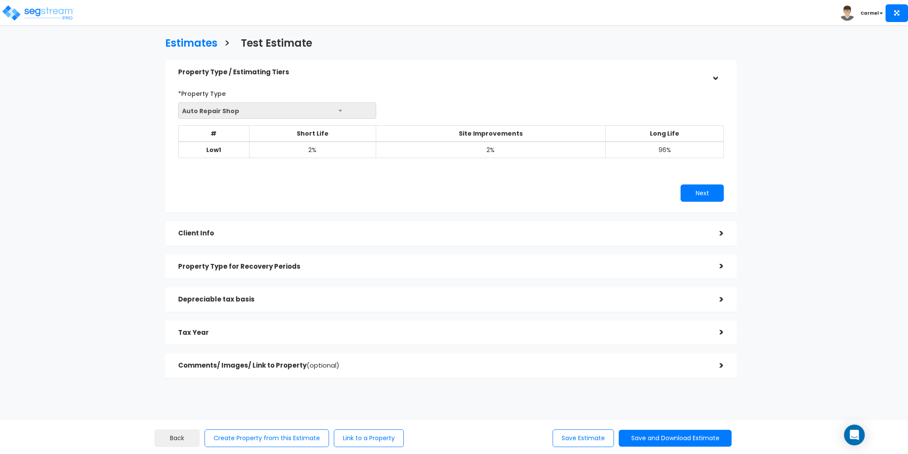
click at [112, 186] on div "Estimates > Test Estimate Property Type / Estimating Tiers > *Property Type Aut…" at bounding box center [451, 210] width 746 height 523
